Goal: Navigation & Orientation: Find specific page/section

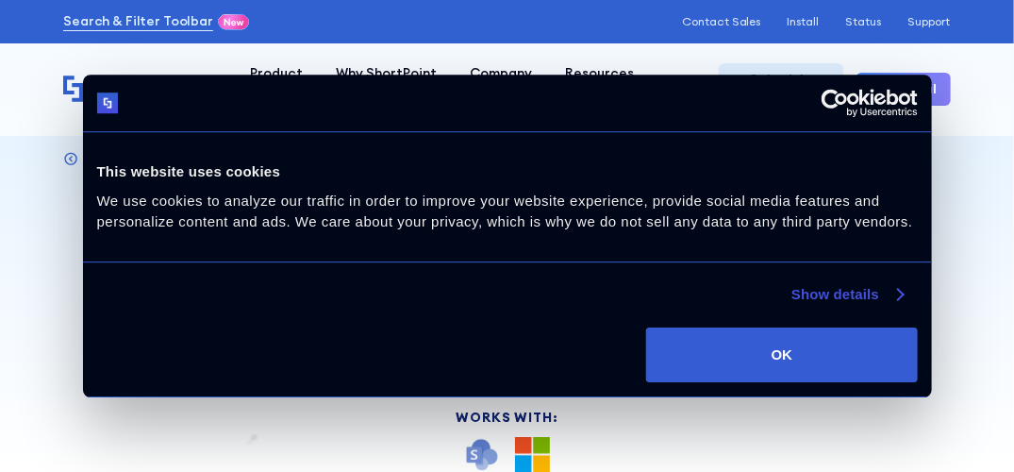
click at [830, 296] on link "Show details" at bounding box center [846, 294] width 111 height 23
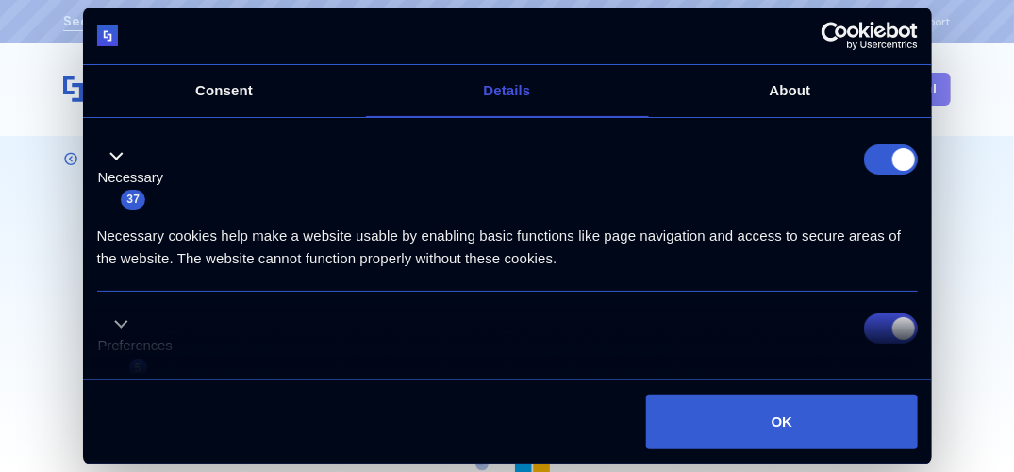
drag, startPoint x: 861, startPoint y: 162, endPoint x: 676, endPoint y: 139, distance: 186.4
click at [864, 162] on form at bounding box center [891, 159] width 54 height 30
click at [864, 320] on input "Preferences" at bounding box center [891, 328] width 54 height 30
checkbox input "false"
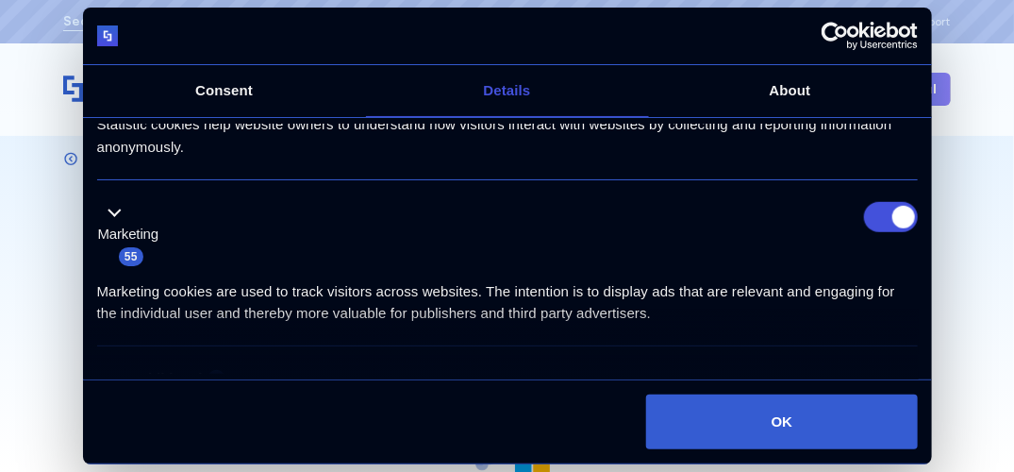
scroll to position [472, 0]
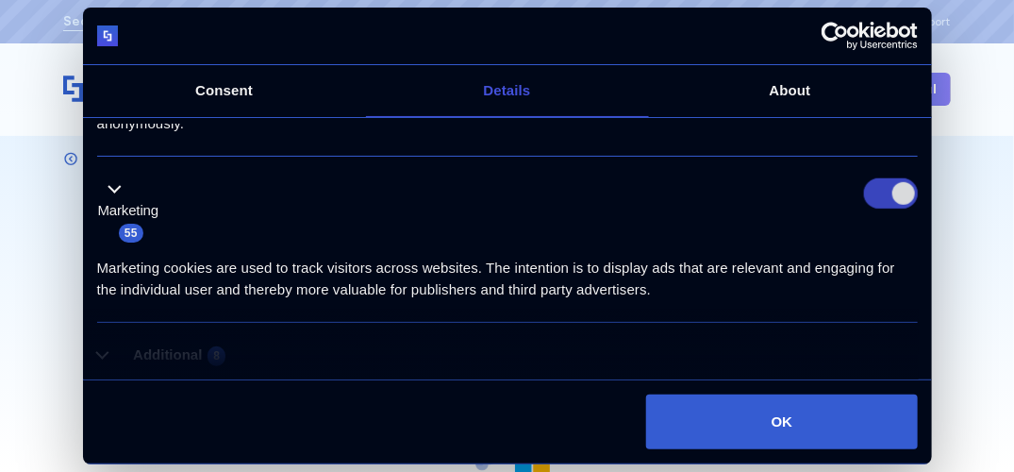
click at [864, 189] on input "Marketing" at bounding box center [891, 193] width 54 height 30
checkbox input "false"
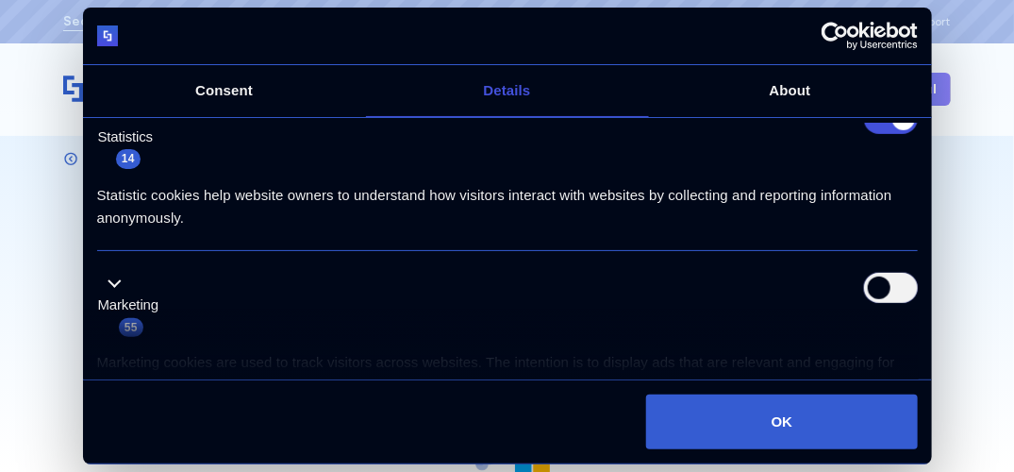
scroll to position [283, 0]
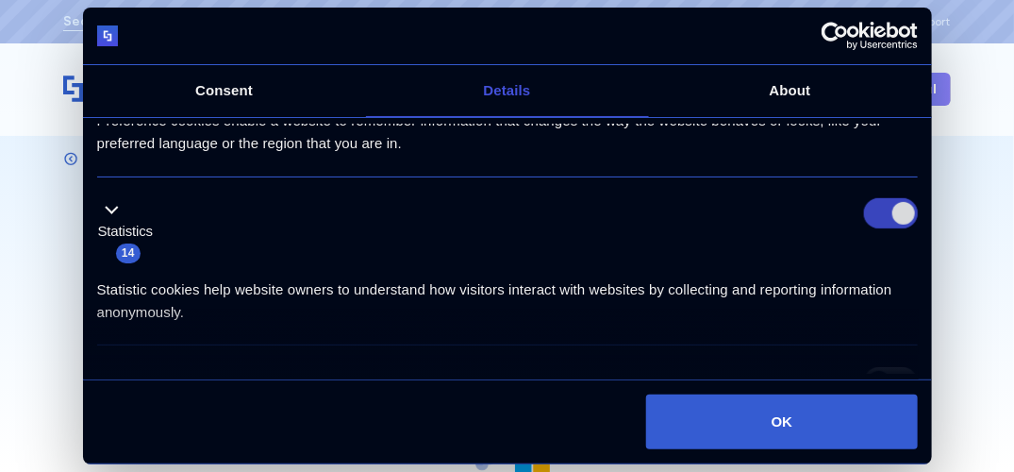
click at [869, 214] on input "Statistics" at bounding box center [891, 213] width 54 height 30
checkbox input "false"
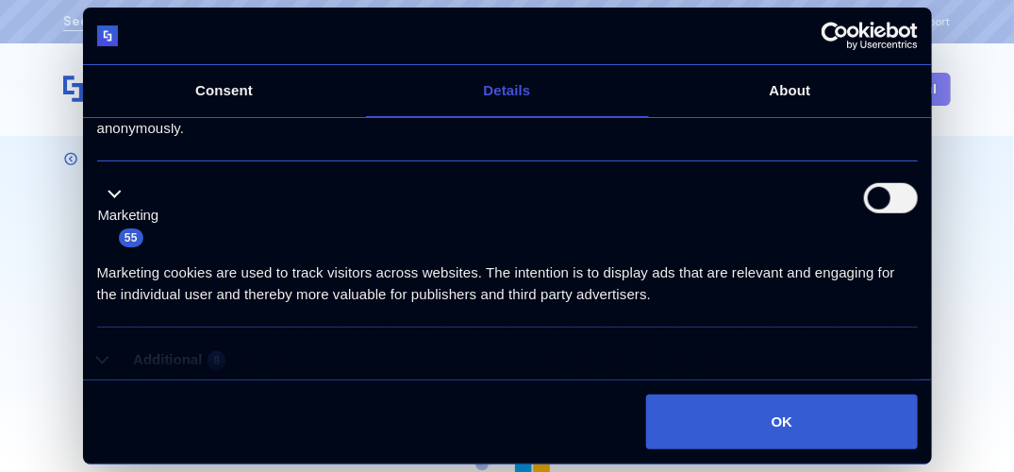
scroll to position [564, 0]
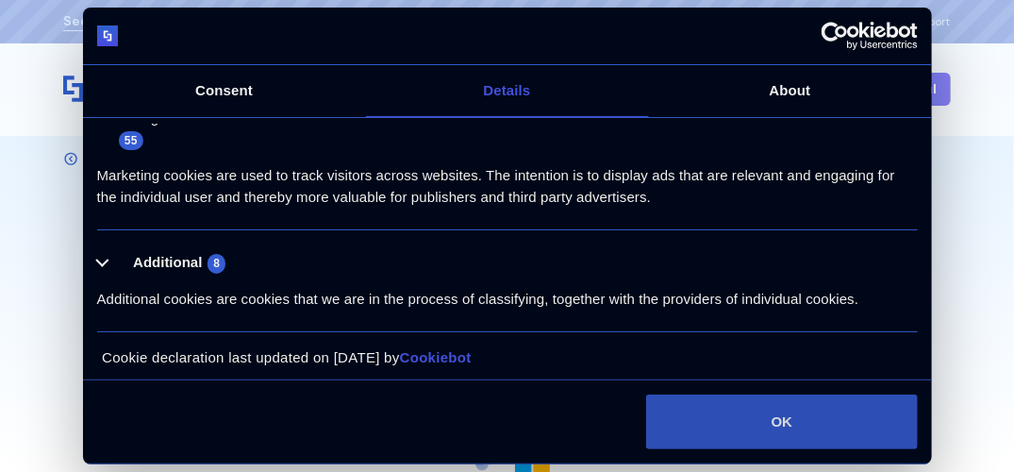
click at [768, 410] on button "OK" at bounding box center [781, 421] width 271 height 55
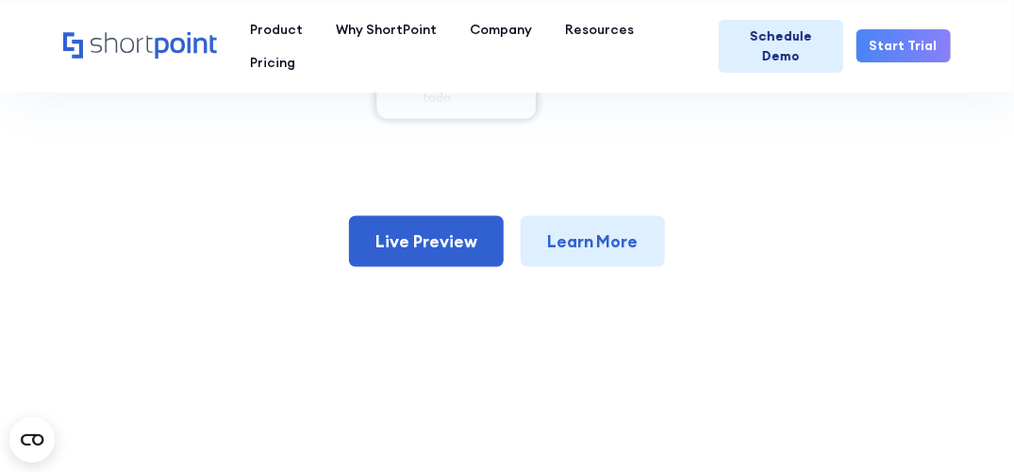
scroll to position [849, 0]
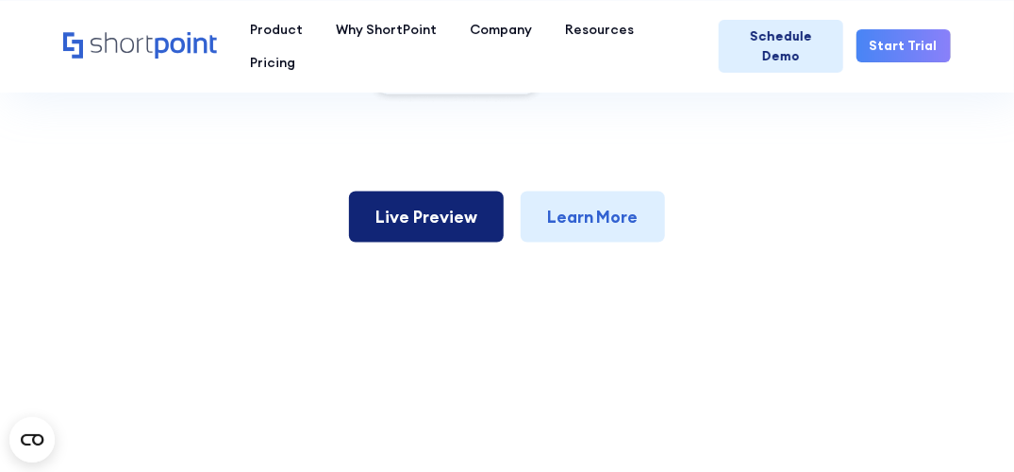
click at [457, 215] on link "Live Preview" at bounding box center [426, 217] width 155 height 51
